Goal: Transaction & Acquisition: Purchase product/service

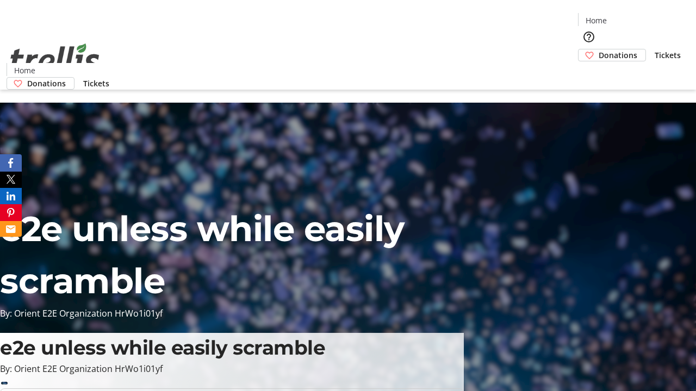
click at [599, 49] on span "Donations" at bounding box center [618, 54] width 39 height 11
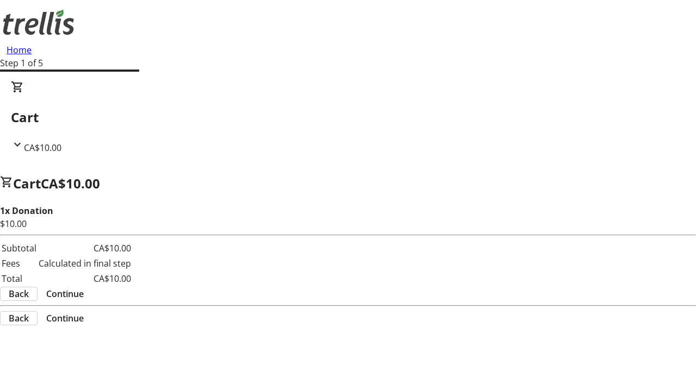
select select "CA"
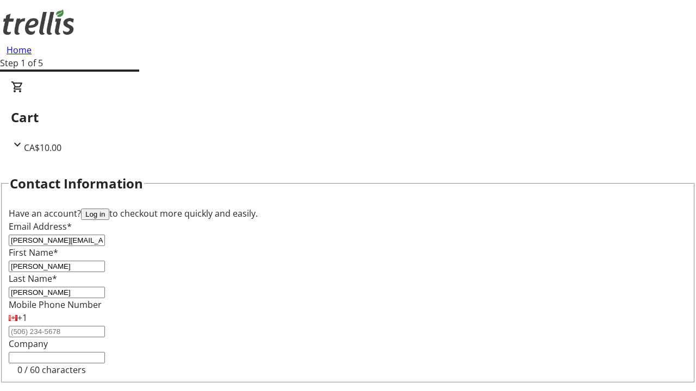
type input "[PERSON_NAME]"
type input "[STREET_ADDRESS][PERSON_NAME]"
type input "Kelowna"
select select "BC"
type input "Kelowna"
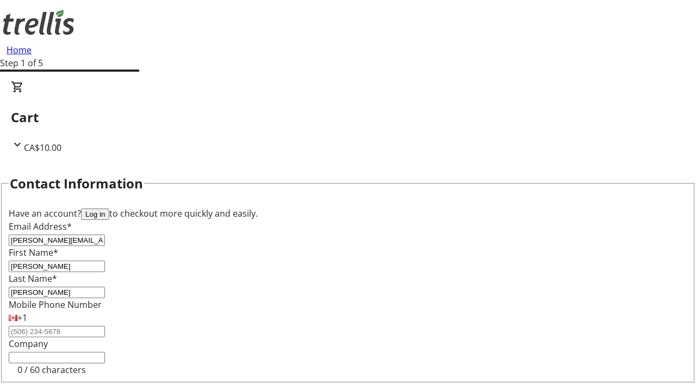
scroll to position [146, 0]
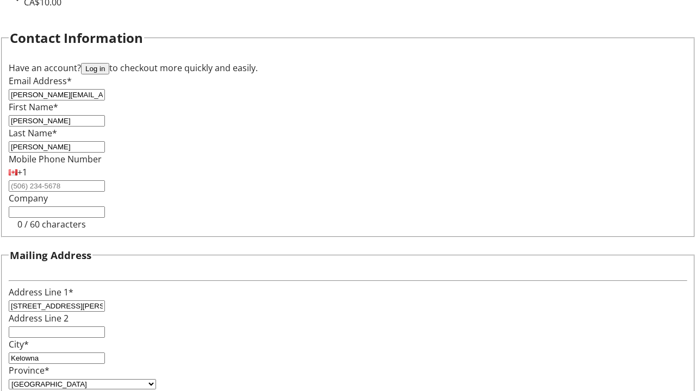
type input "V1Y 0C2"
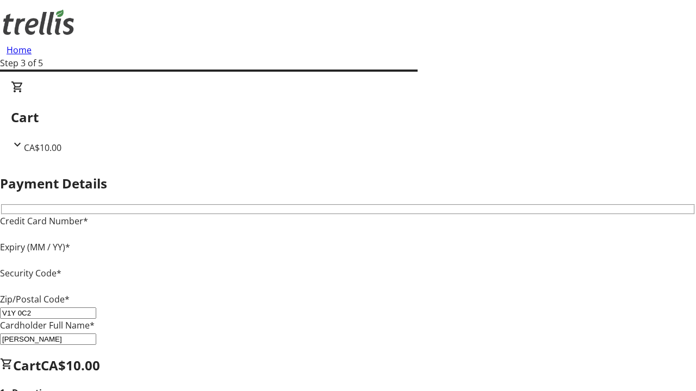
type input "V1Y 0C2"
